Goal: Information Seeking & Learning: Learn about a topic

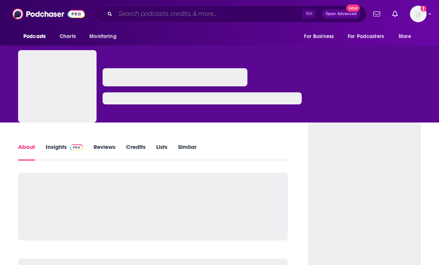
click at [216, 11] on input "Search podcasts, credits, & more..." at bounding box center [208, 14] width 187 height 12
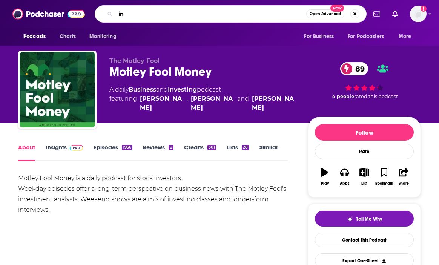
type input "i"
type input "p"
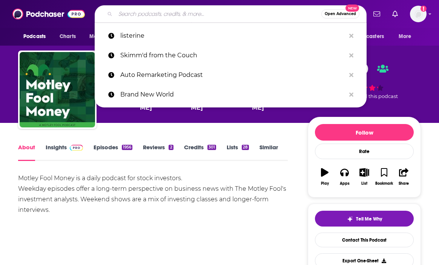
type input "o"
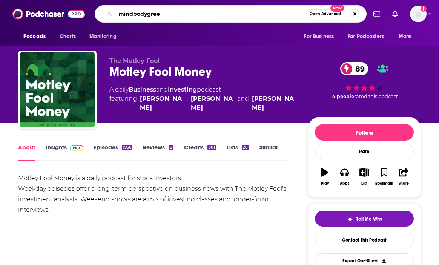
type input "mindbodygreen"
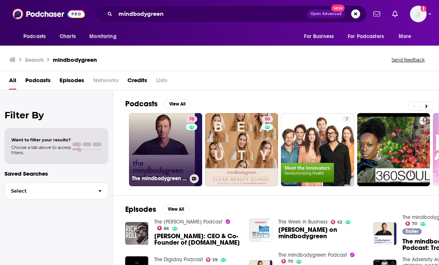
click at [154, 150] on link "70 The mindbodygreen Podcast" at bounding box center [165, 149] width 73 height 73
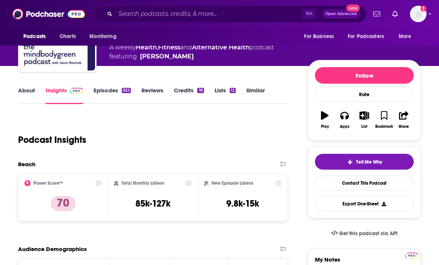
scroll to position [56, 0]
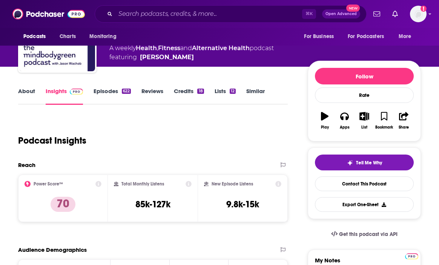
click at [31, 93] on link "About" at bounding box center [26, 95] width 17 height 17
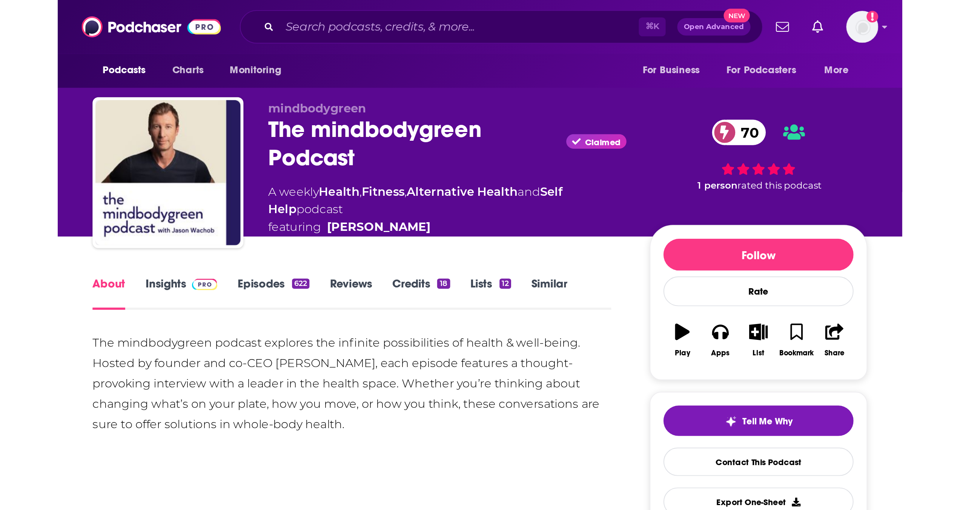
scroll to position [7, 0]
